Goal: Transaction & Acquisition: Purchase product/service

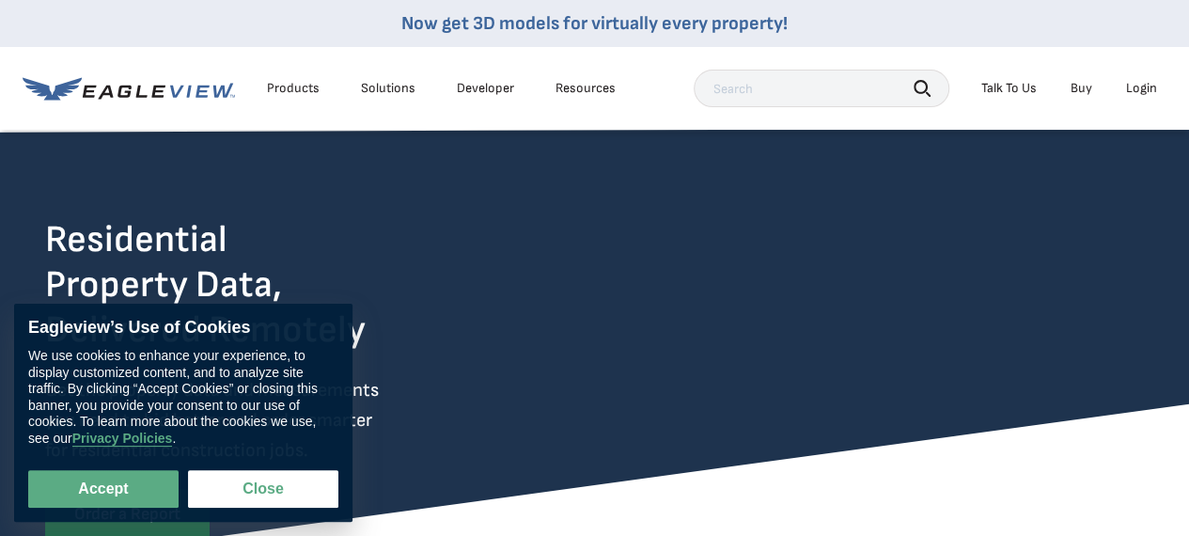
click at [1141, 89] on div "Login" at bounding box center [1141, 88] width 31 height 17
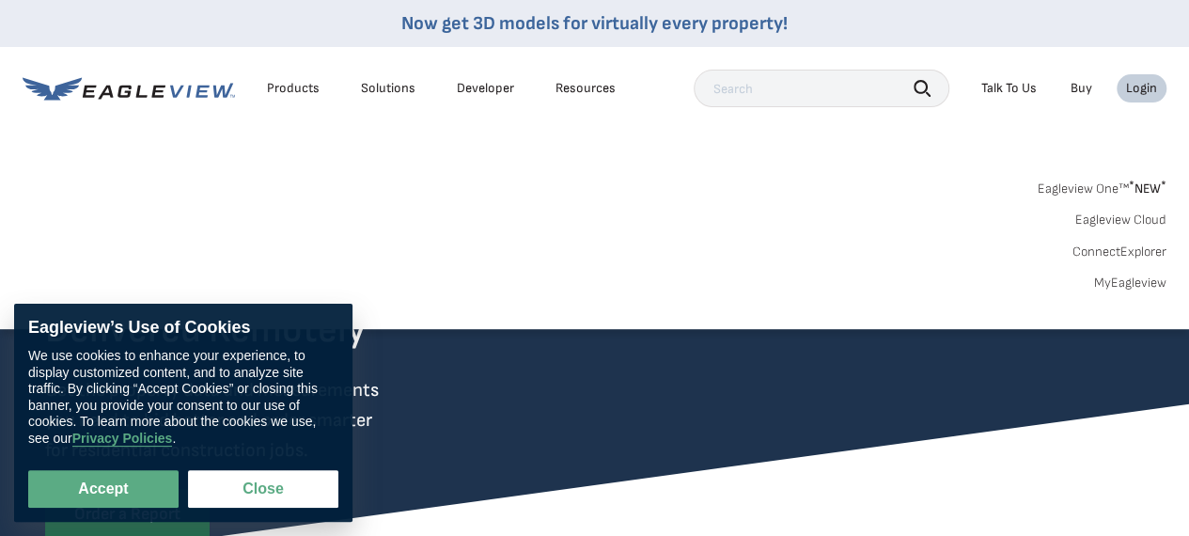
click at [1141, 277] on link "MyEagleview" at bounding box center [1130, 282] width 72 height 17
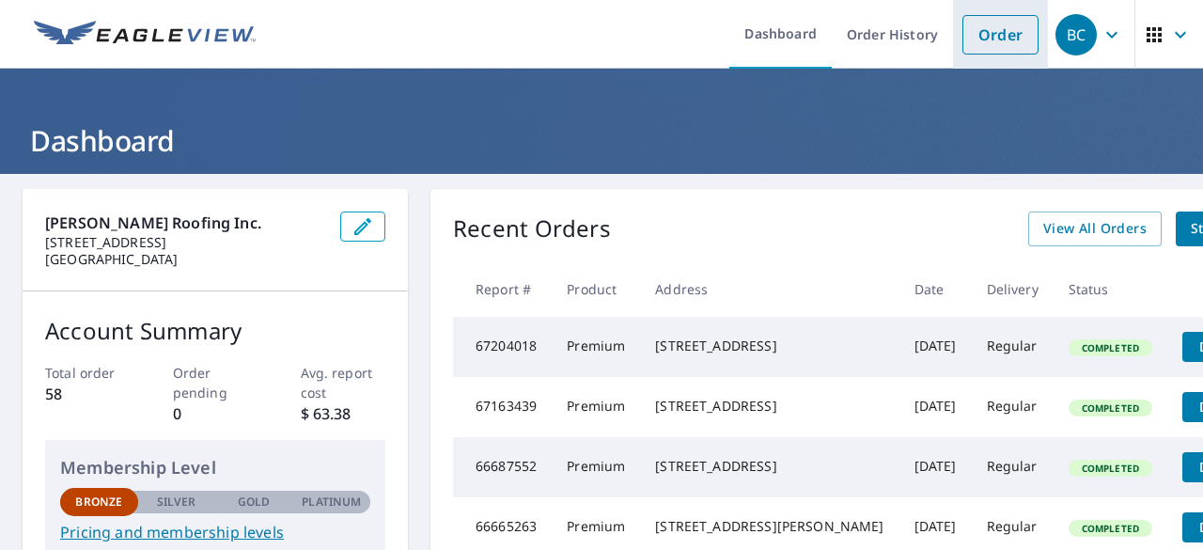
click at [982, 27] on link "Order" at bounding box center [1000, 34] width 76 height 39
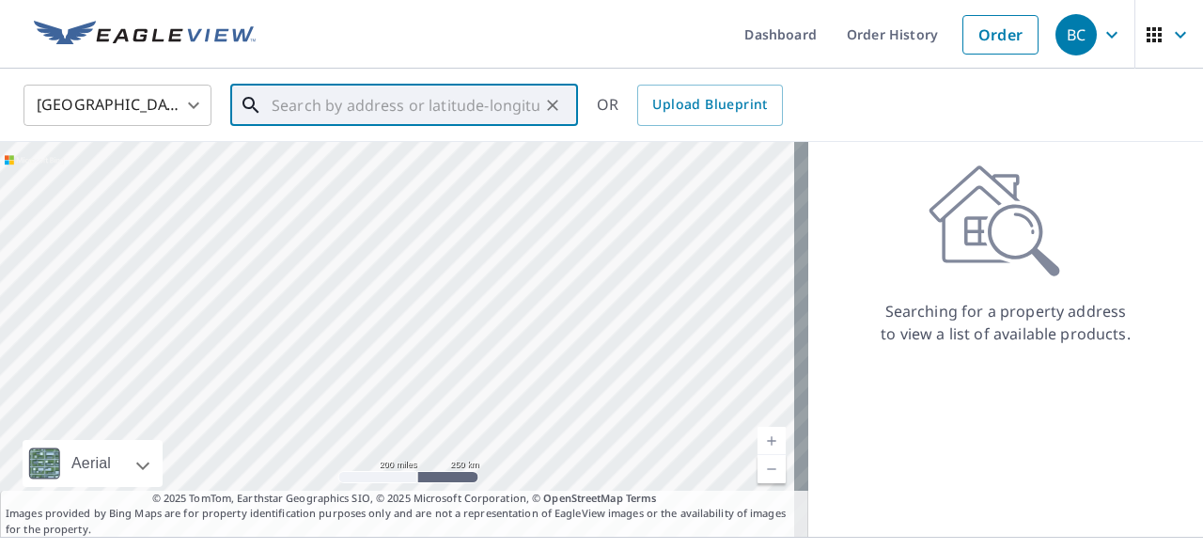
click at [286, 106] on input "text" at bounding box center [406, 105] width 268 height 53
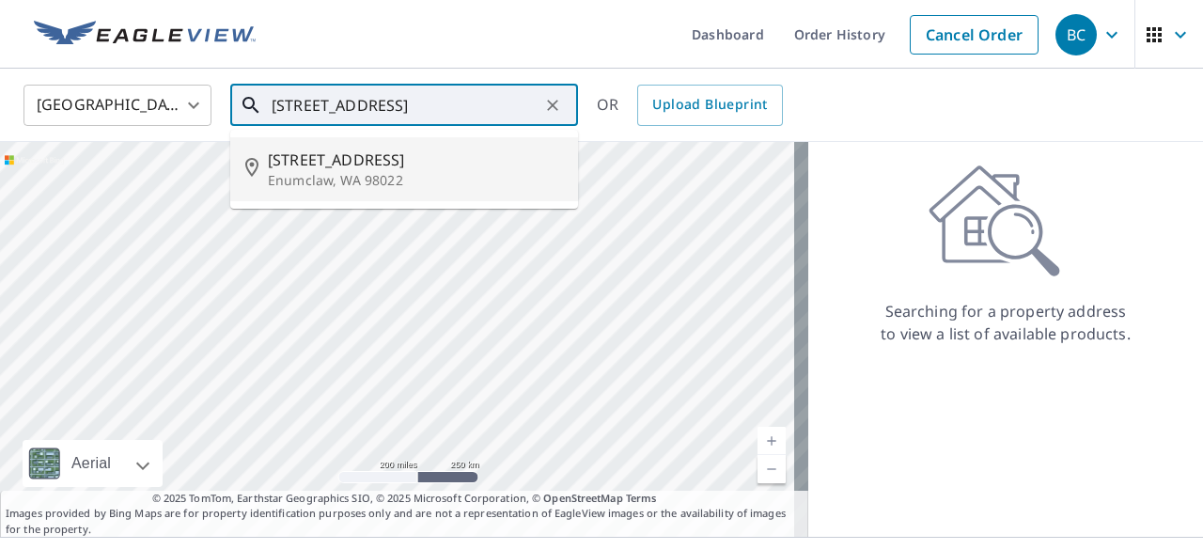
click at [312, 171] on p "Enumclaw, WA 98022" at bounding box center [415, 180] width 295 height 19
type input "[STREET_ADDRESS]"
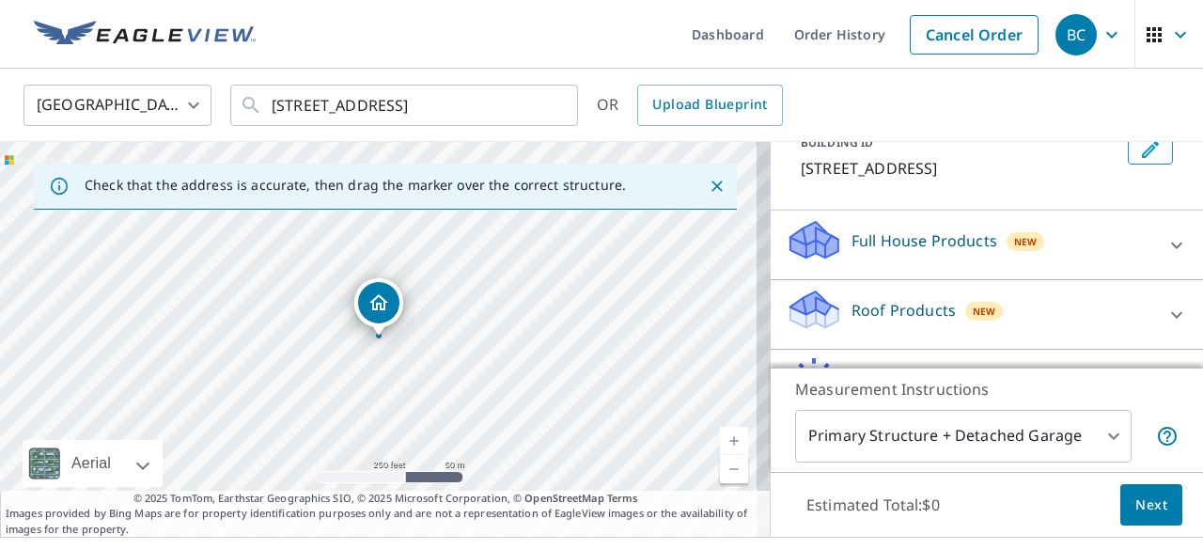
scroll to position [164, 0]
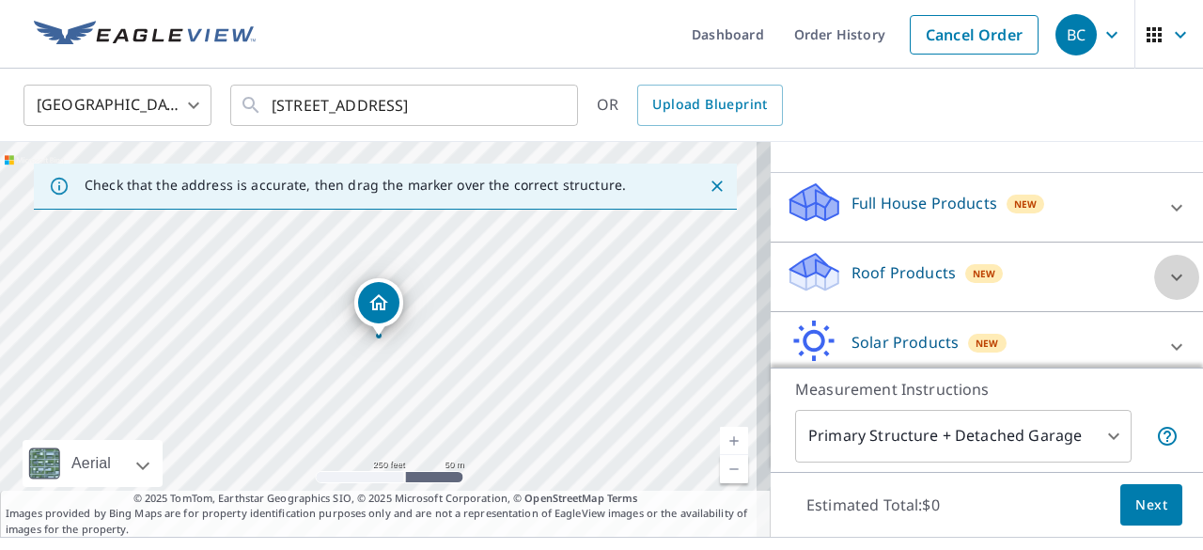
click at [1165, 271] on icon at bounding box center [1176, 277] width 23 height 23
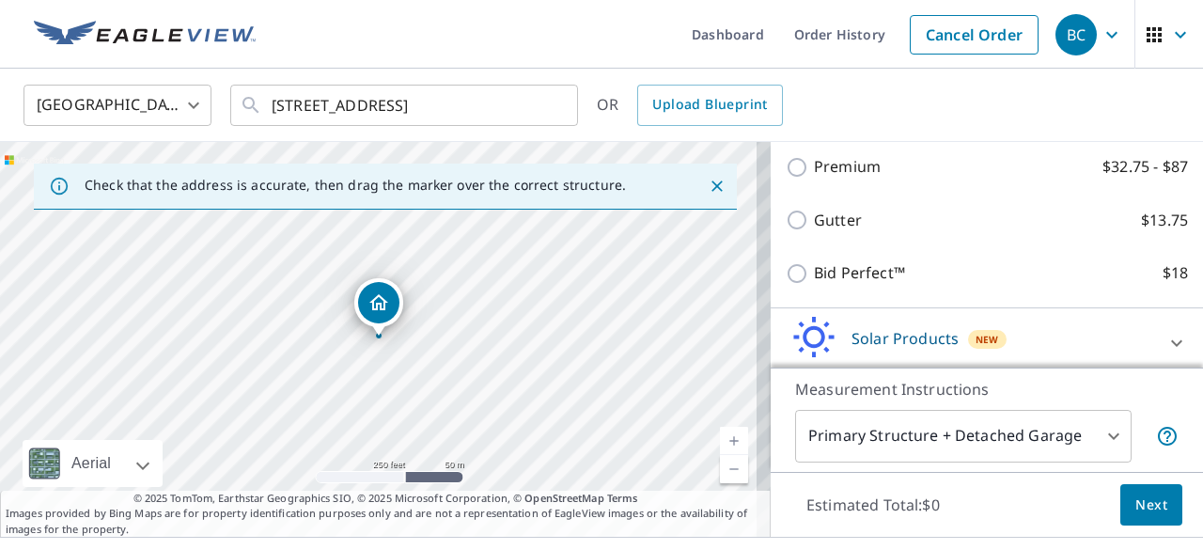
scroll to position [337, 0]
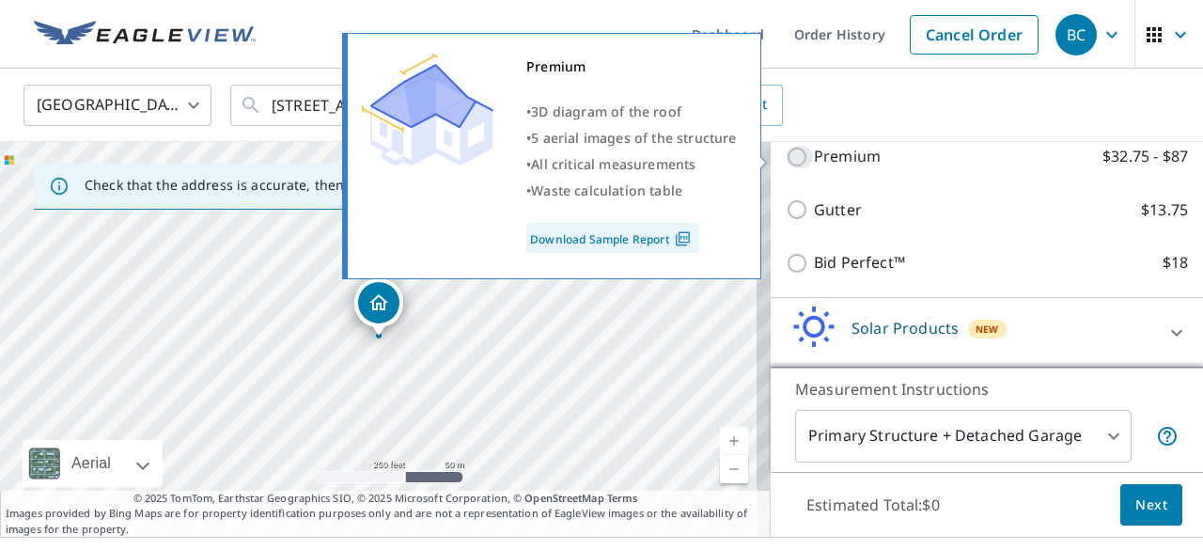
click at [786, 159] on input "Premium $32.75 - $87" at bounding box center [800, 157] width 28 height 23
checkbox input "true"
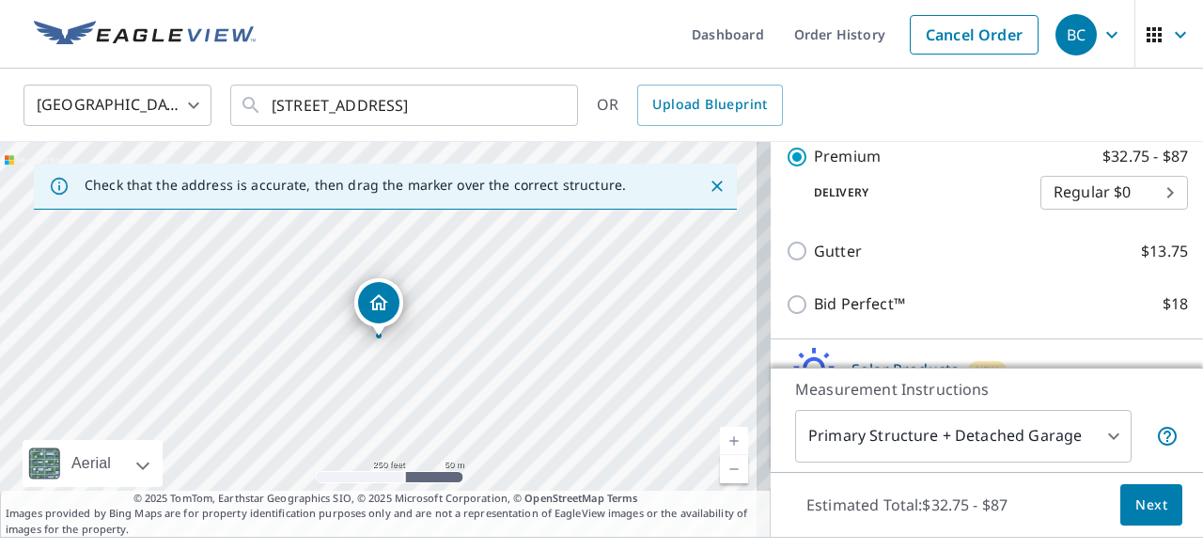
scroll to position [467, 0]
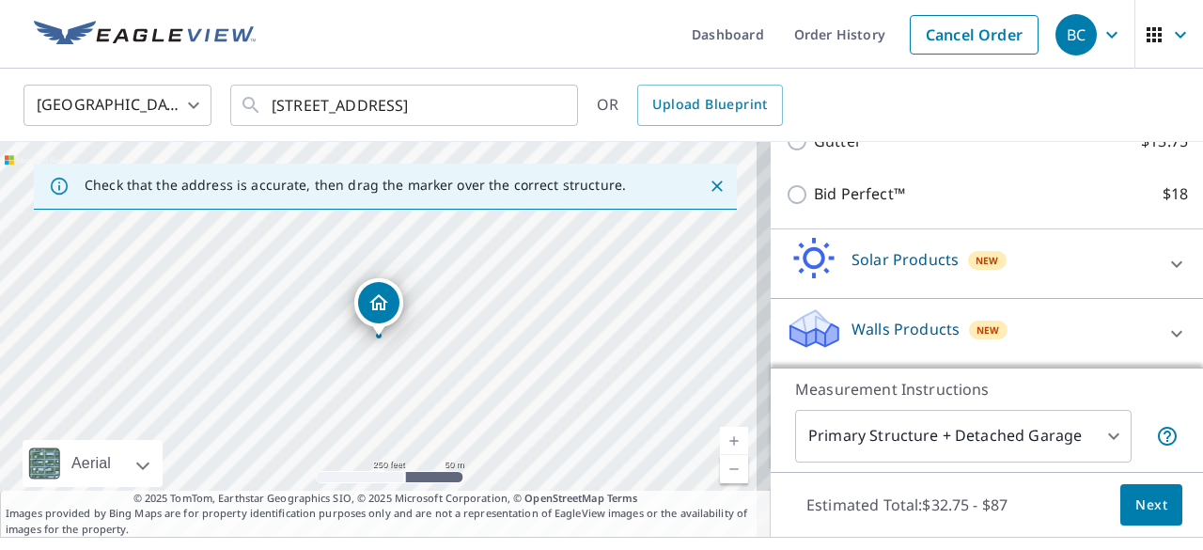
click at [1139, 493] on span "Next" at bounding box center [1151, 504] width 32 height 23
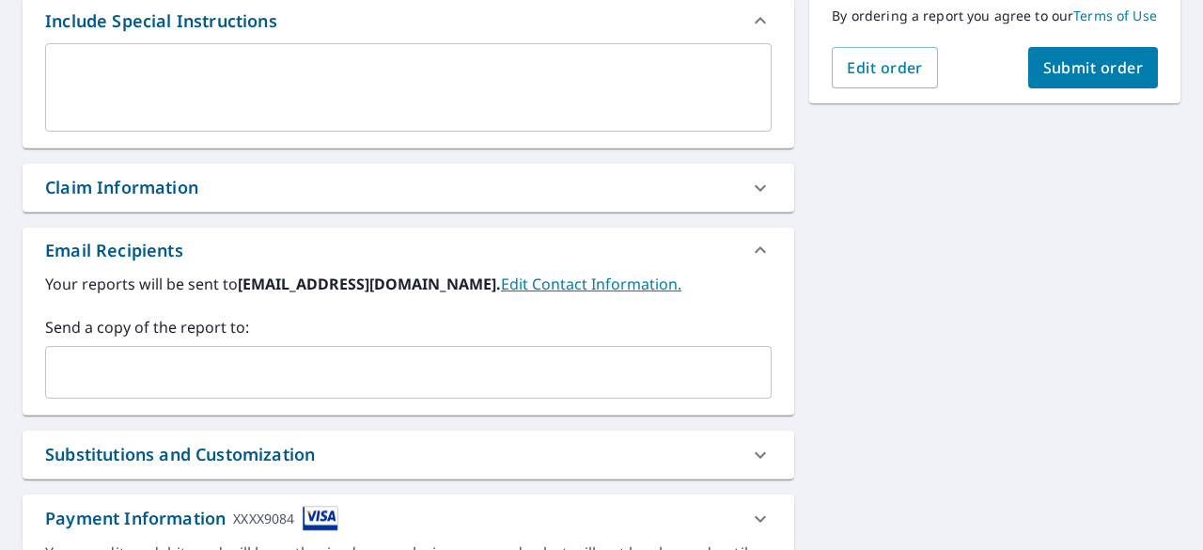
scroll to position [526, 0]
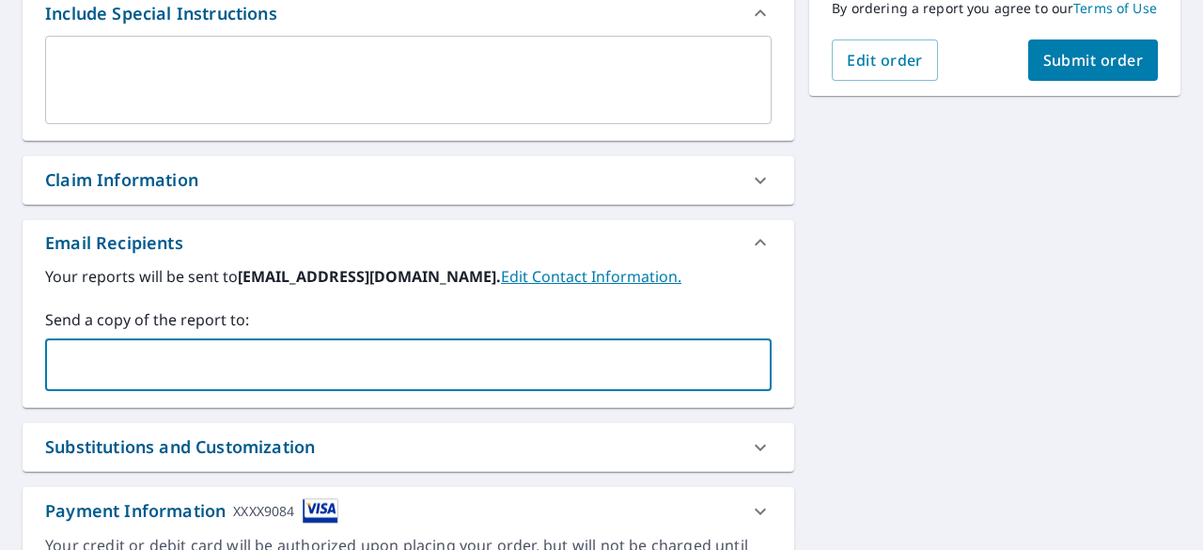
click at [138, 353] on input "text" at bounding box center [394, 365] width 681 height 36
type input "[EMAIL_ADDRESS][DOMAIN_NAME]"
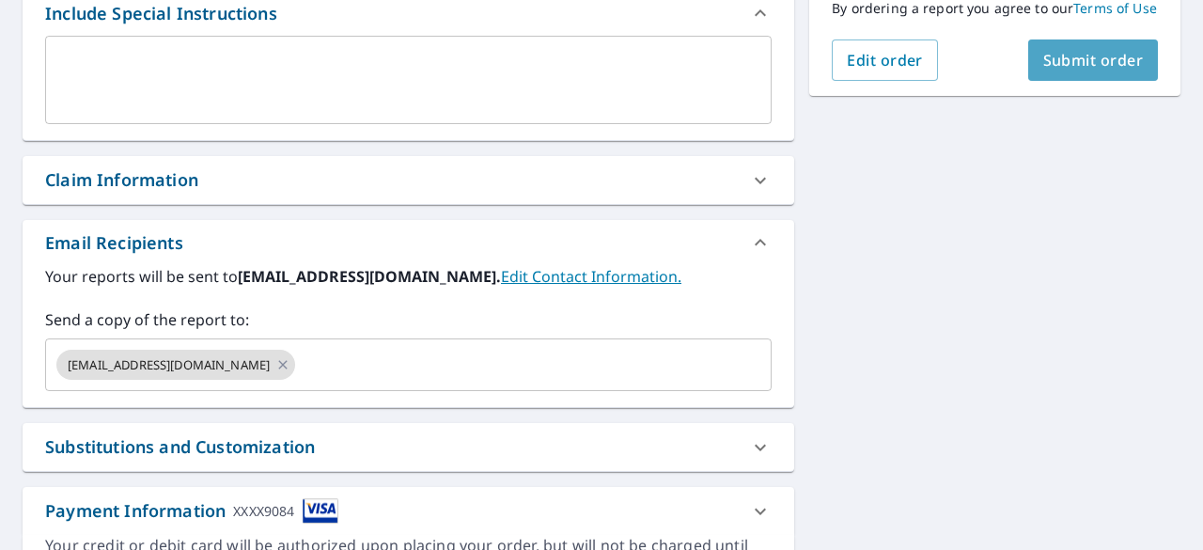
click at [1077, 70] on span "Submit order" at bounding box center [1093, 60] width 101 height 21
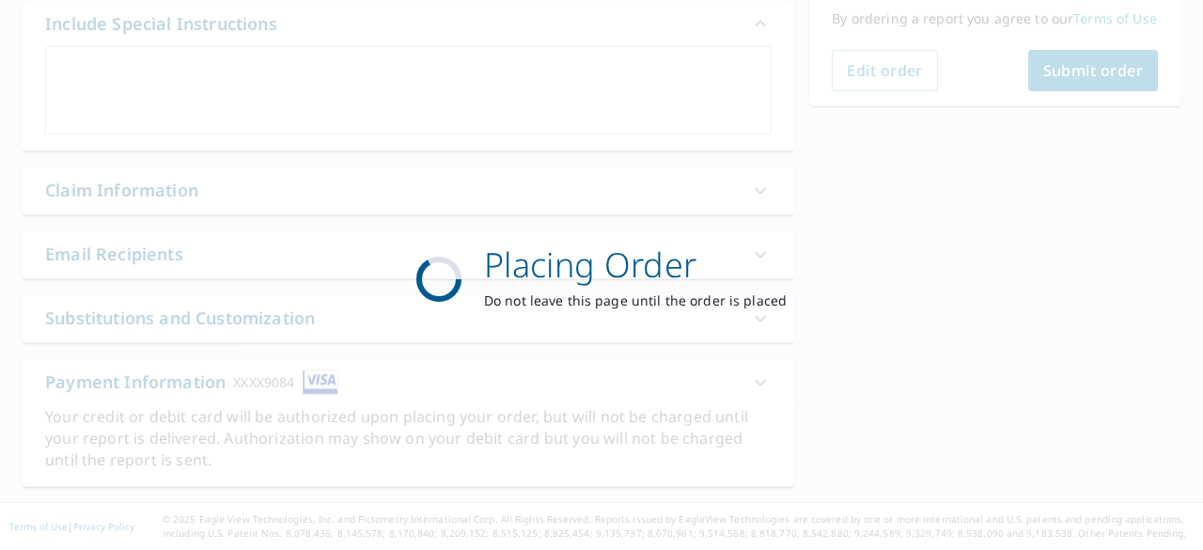
scroll to position [513, 0]
